Goal: Check status

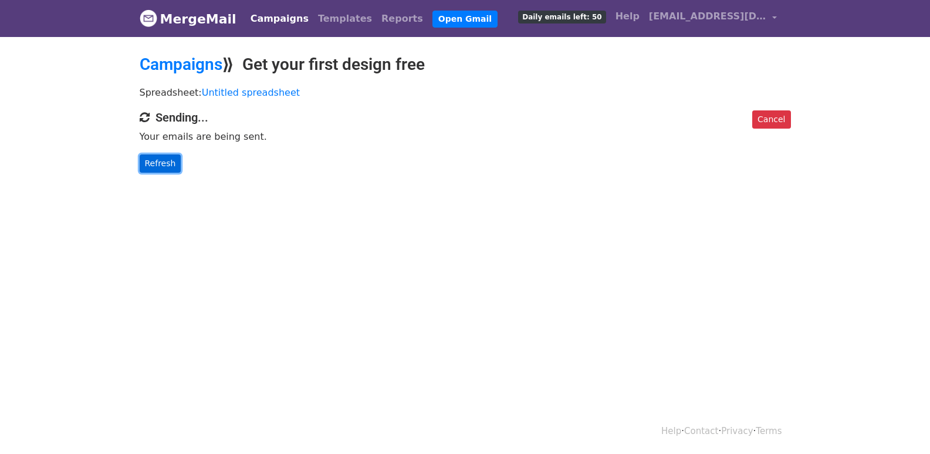
click at [149, 155] on link "Refresh" at bounding box center [161, 163] width 42 height 18
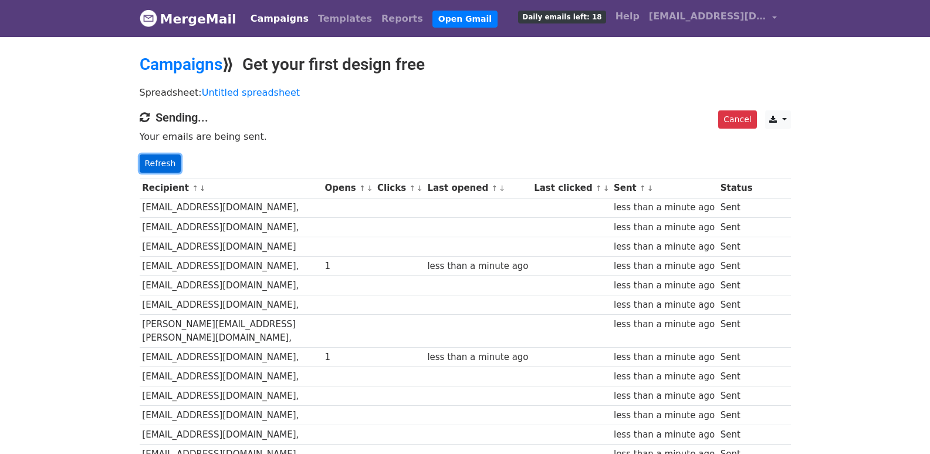
click at [160, 160] on link "Refresh" at bounding box center [161, 163] width 42 height 18
drag, startPoint x: 160, startPoint y: 160, endPoint x: 503, endPoint y: 453, distance: 451.5
click at [160, 162] on link "Refresh" at bounding box center [161, 163] width 42 height 18
